Goal: Information Seeking & Learning: Learn about a topic

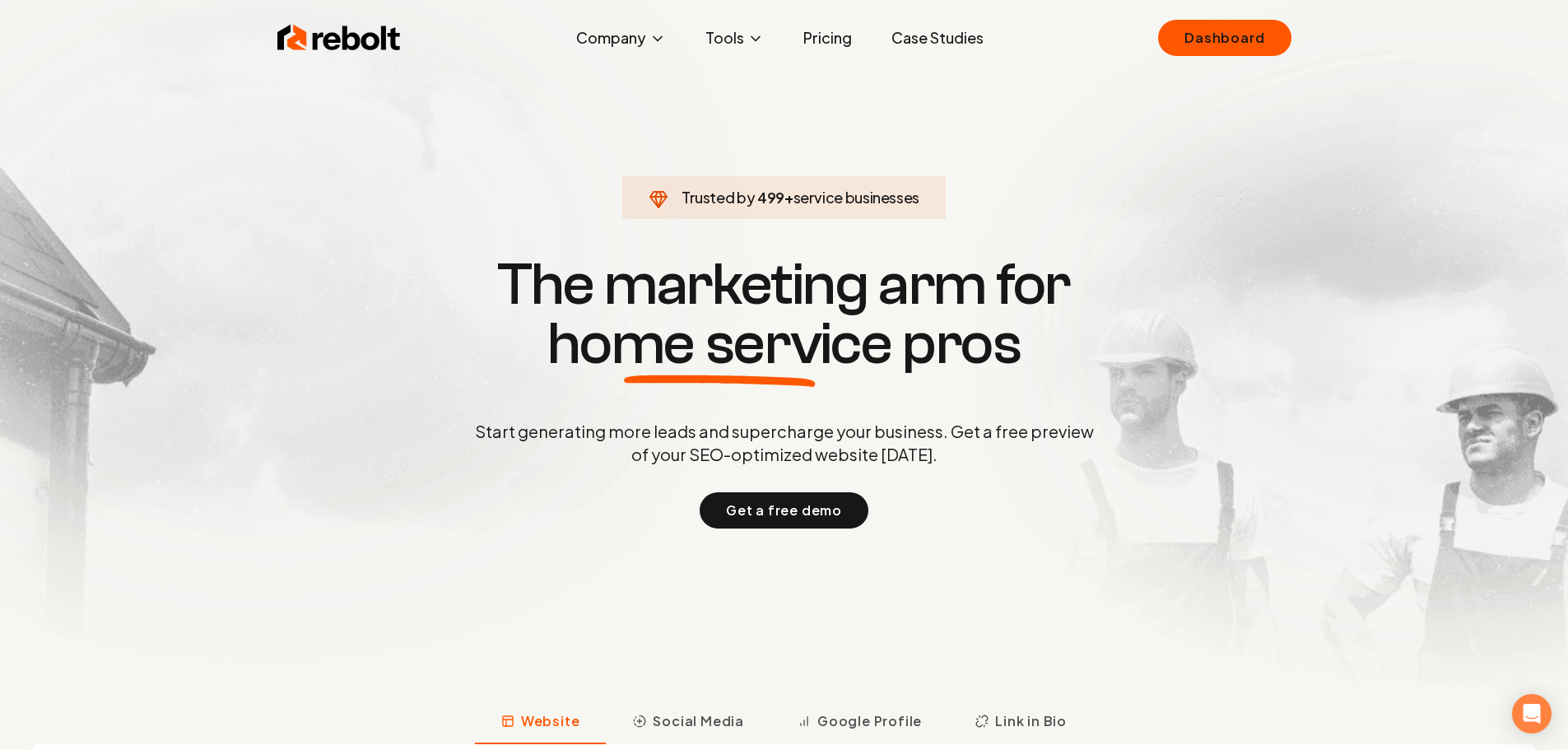
click at [962, 35] on link "Case Studies" at bounding box center [937, 38] width 119 height 33
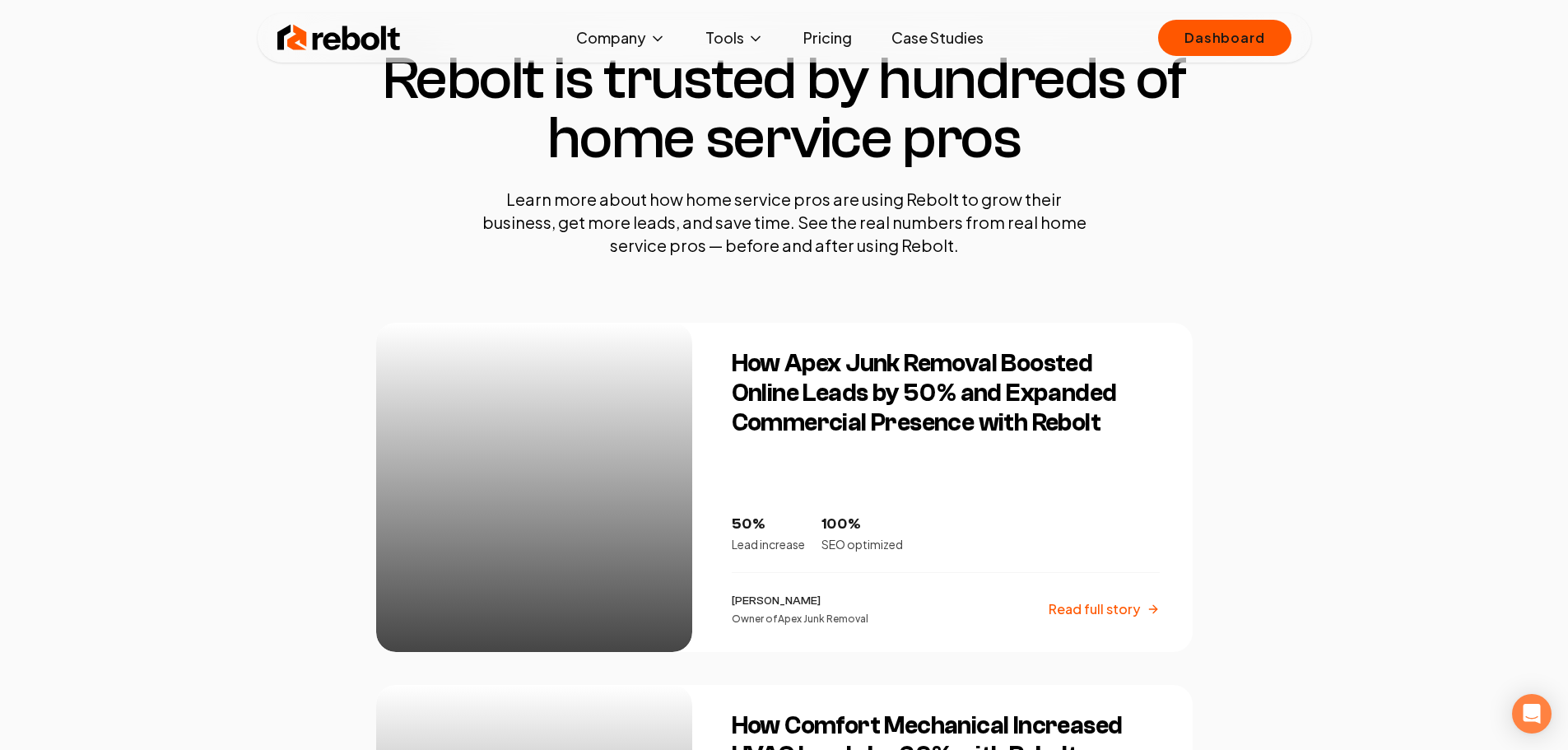
scroll to position [164, 0]
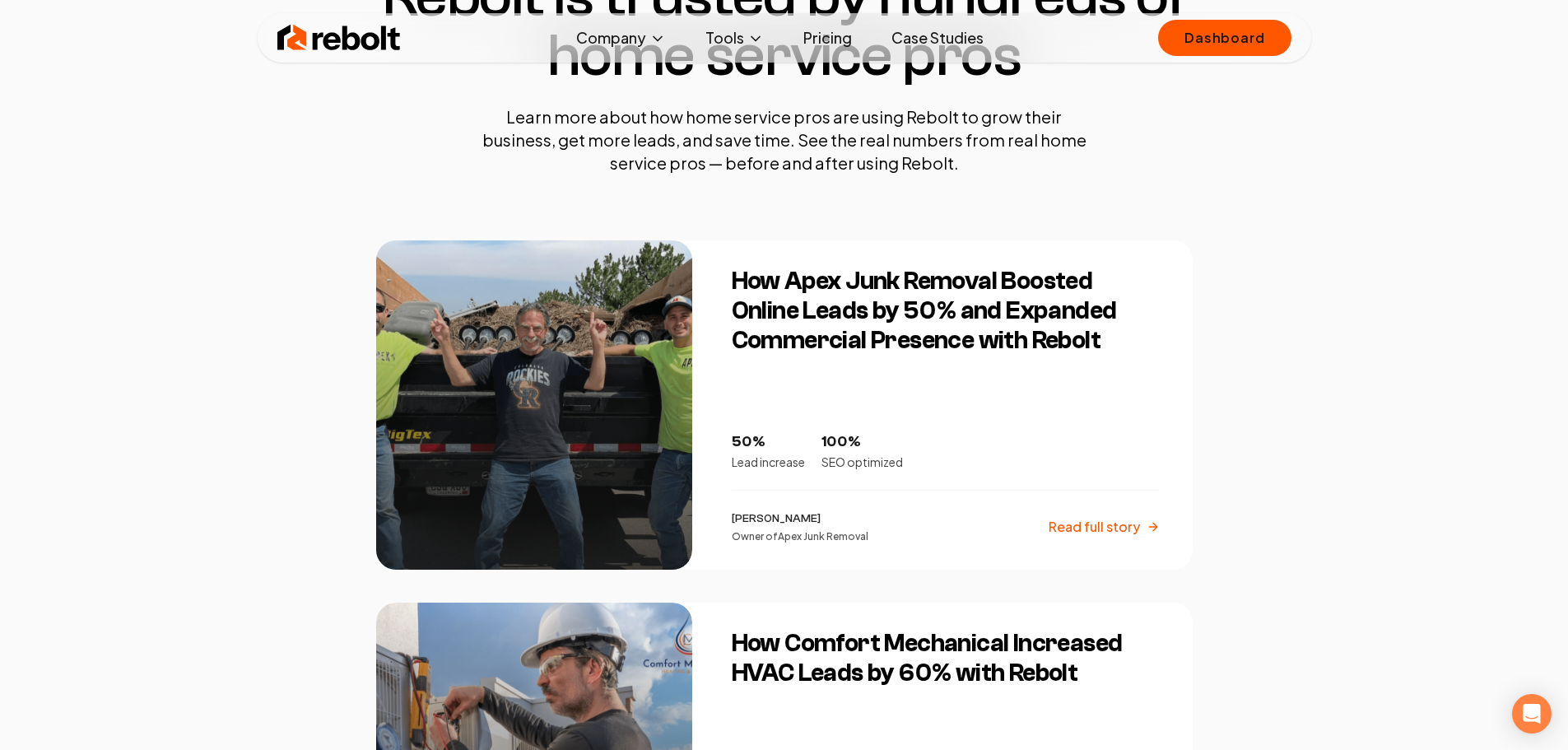
click at [549, 325] on div at bounding box center [534, 405] width 316 height 329
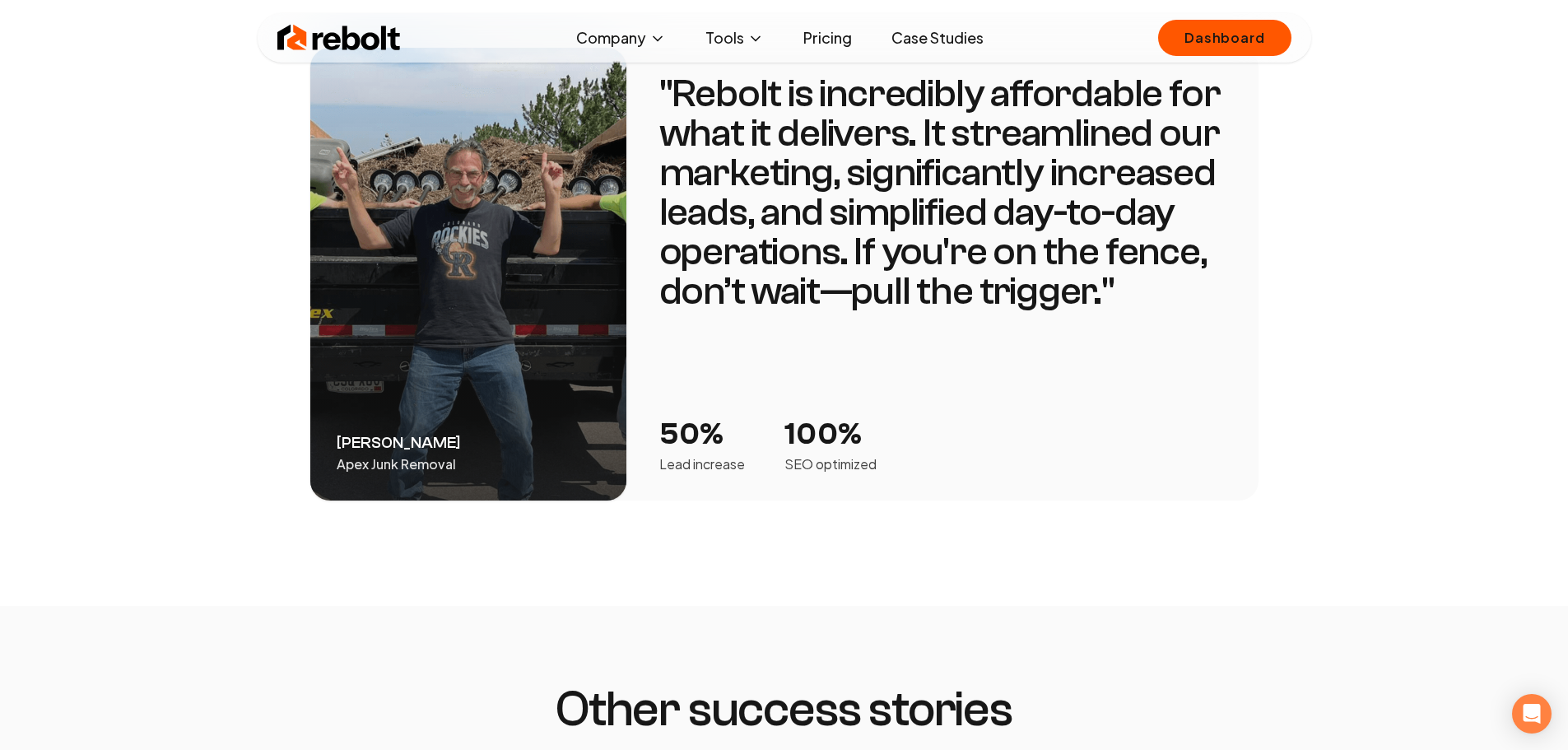
scroll to position [2798, 0]
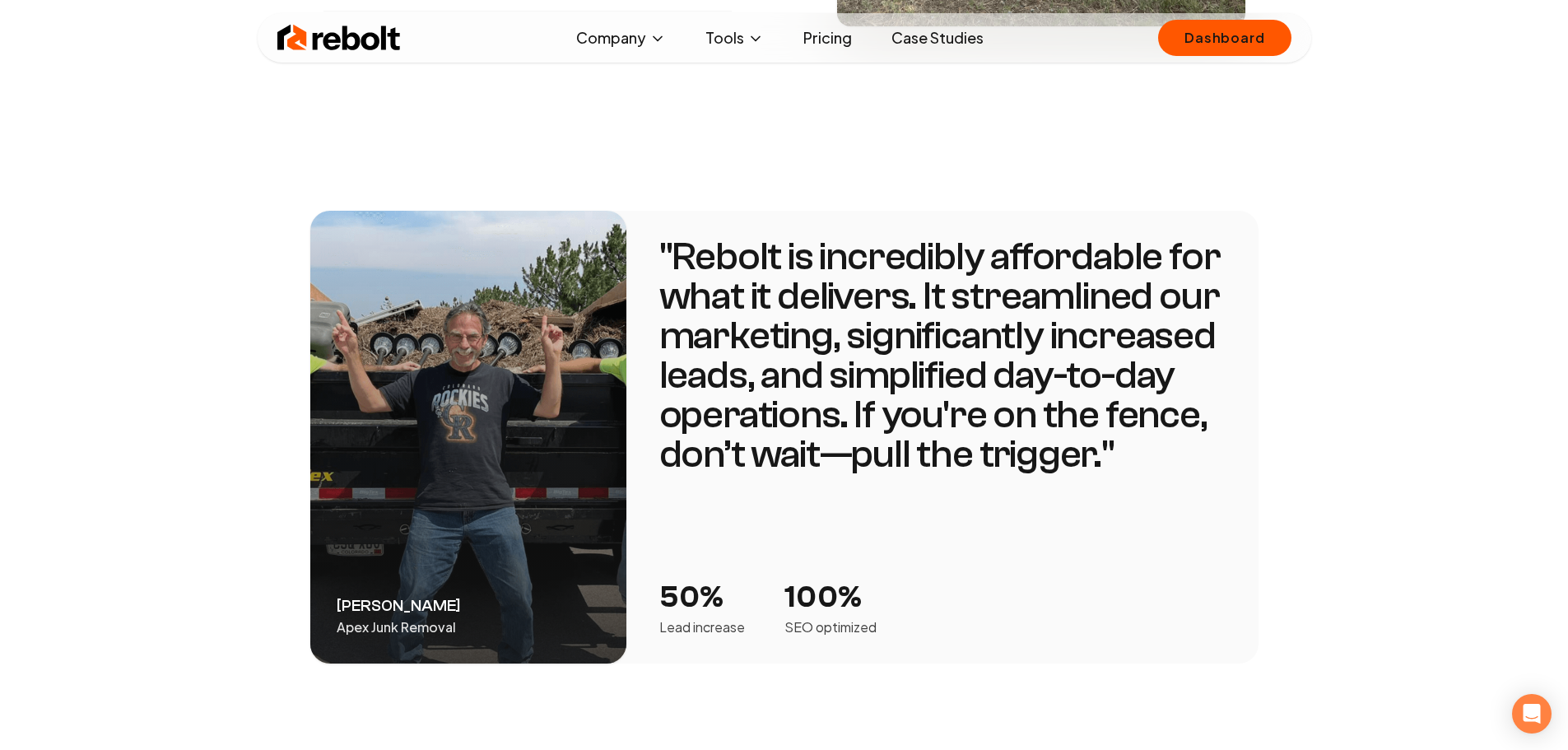
click at [549, 361] on div "[PERSON_NAME] Apex Junk Removal" at bounding box center [468, 437] width 316 height 452
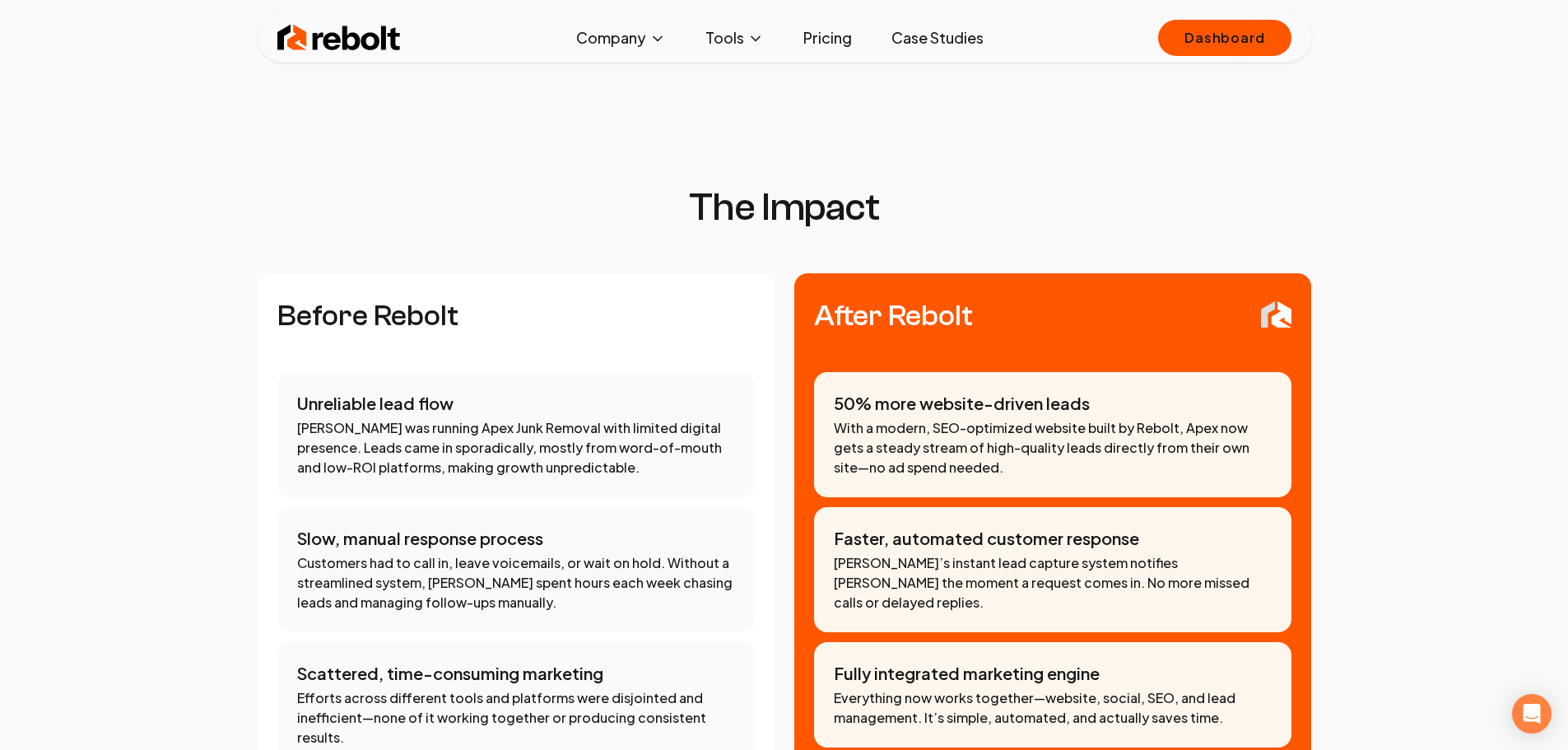
scroll to position [905, 0]
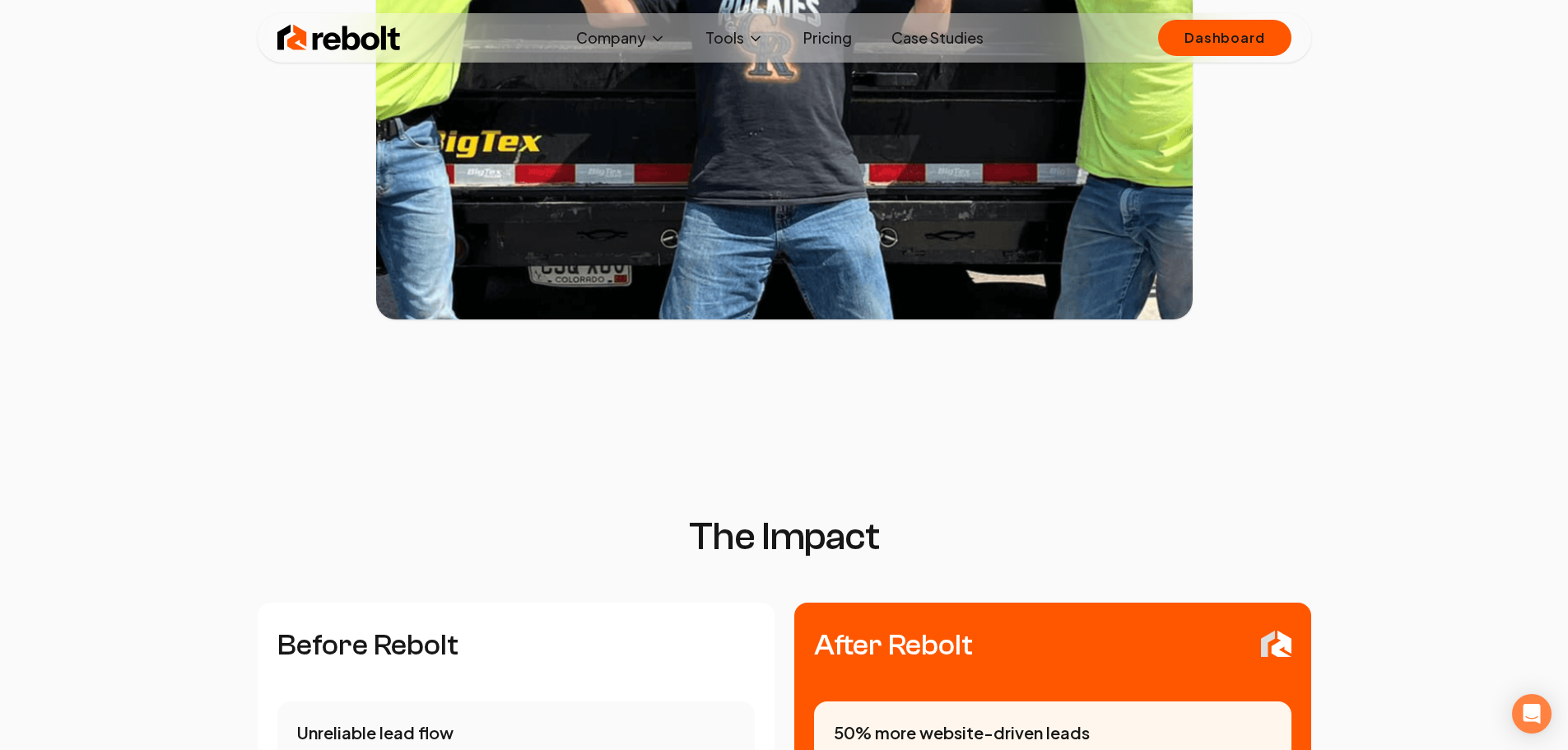
click at [922, 37] on link "Case Studies" at bounding box center [937, 38] width 119 height 33
